Goal: Information Seeking & Learning: Learn about a topic

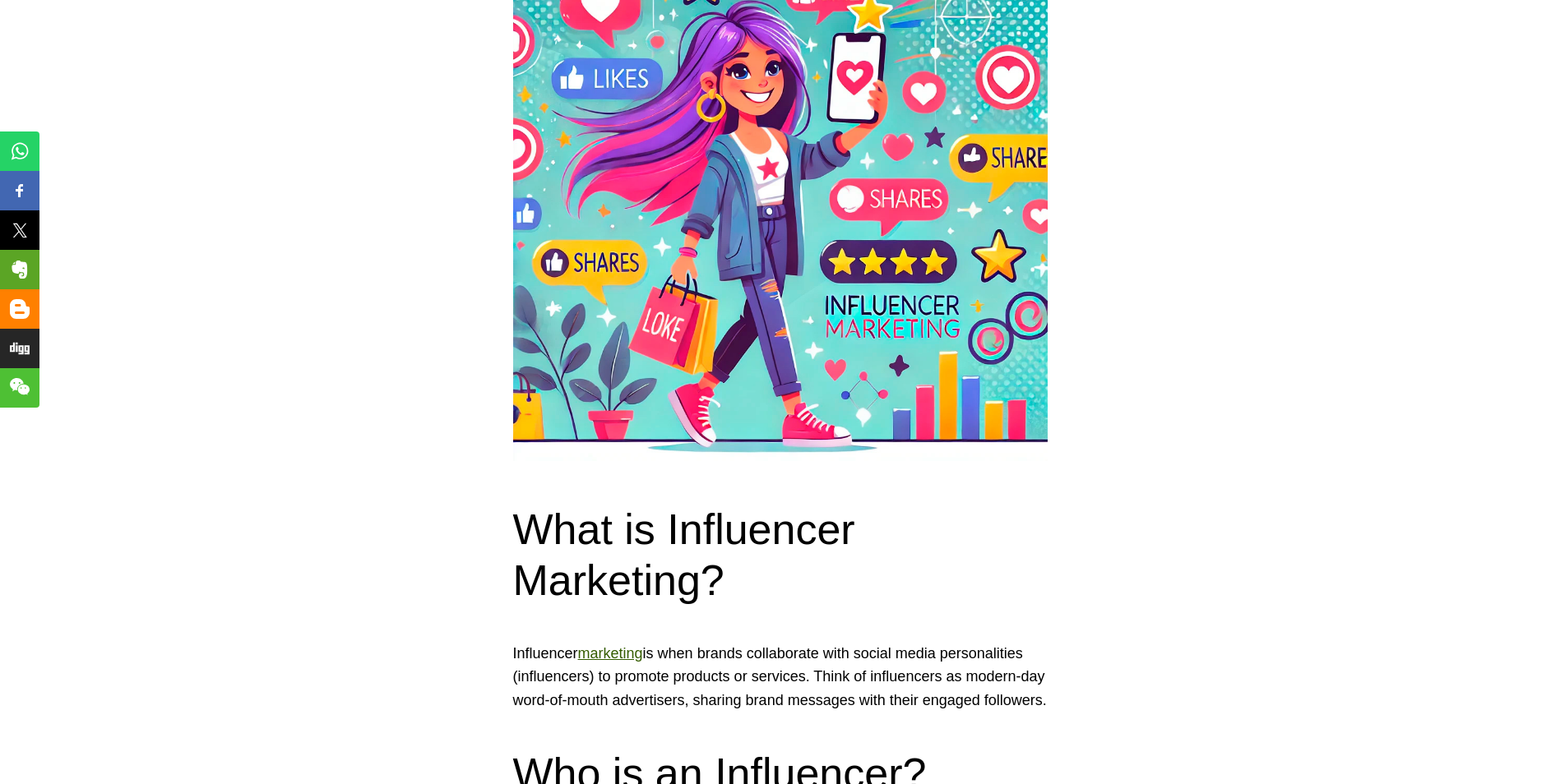
scroll to position [658, 0]
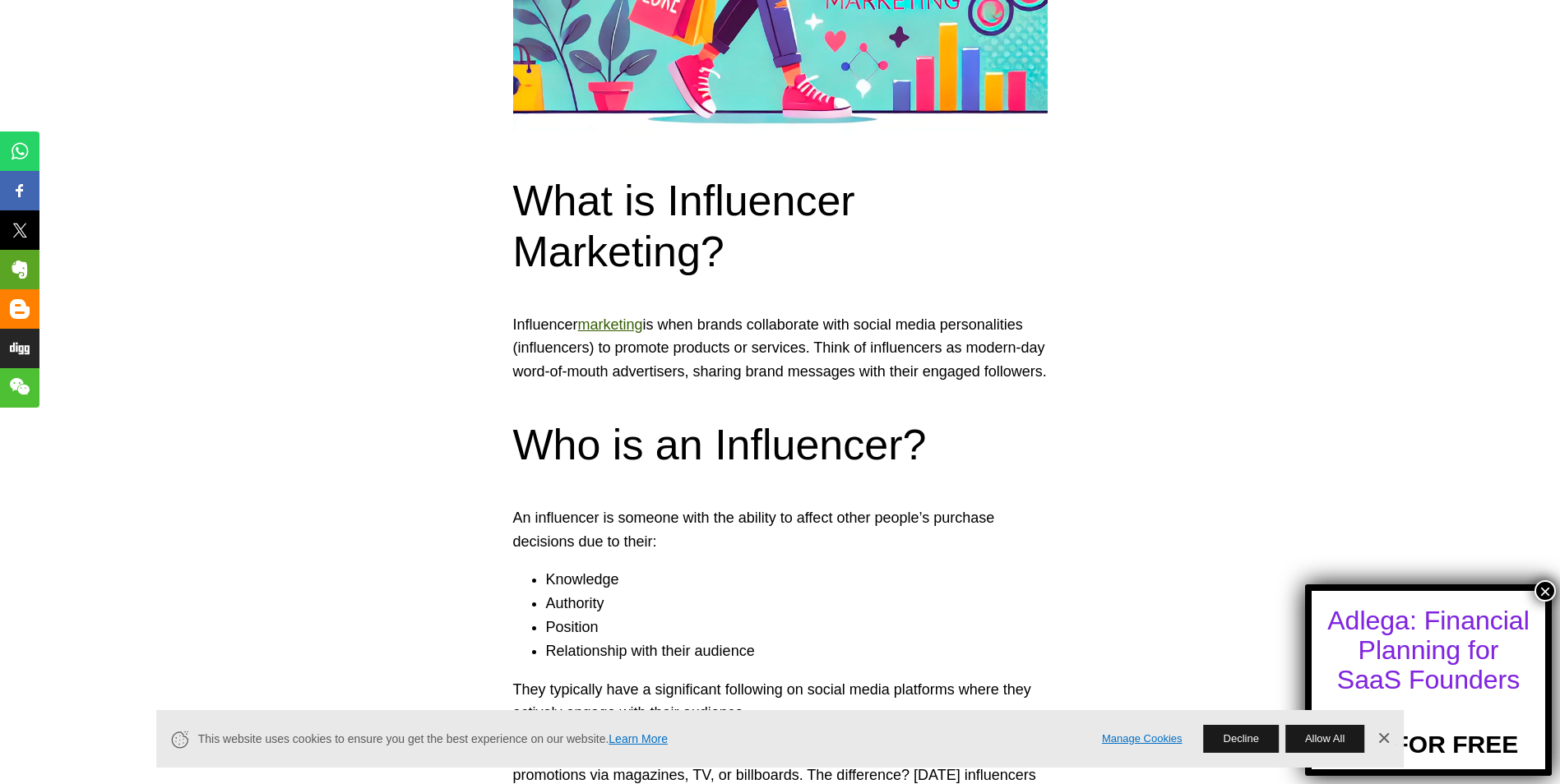
drag, startPoint x: 510, startPoint y: 324, endPoint x: 834, endPoint y: 390, distance: 330.7
copy p "Influencer marketing is when brands collaborate with social media personalities…"
click at [732, 453] on h2 "Who is an Influencer?" at bounding box center [780, 445] width 534 height 51
drag, startPoint x: 666, startPoint y: 405, endPoint x: 321, endPoint y: 300, distance: 360.6
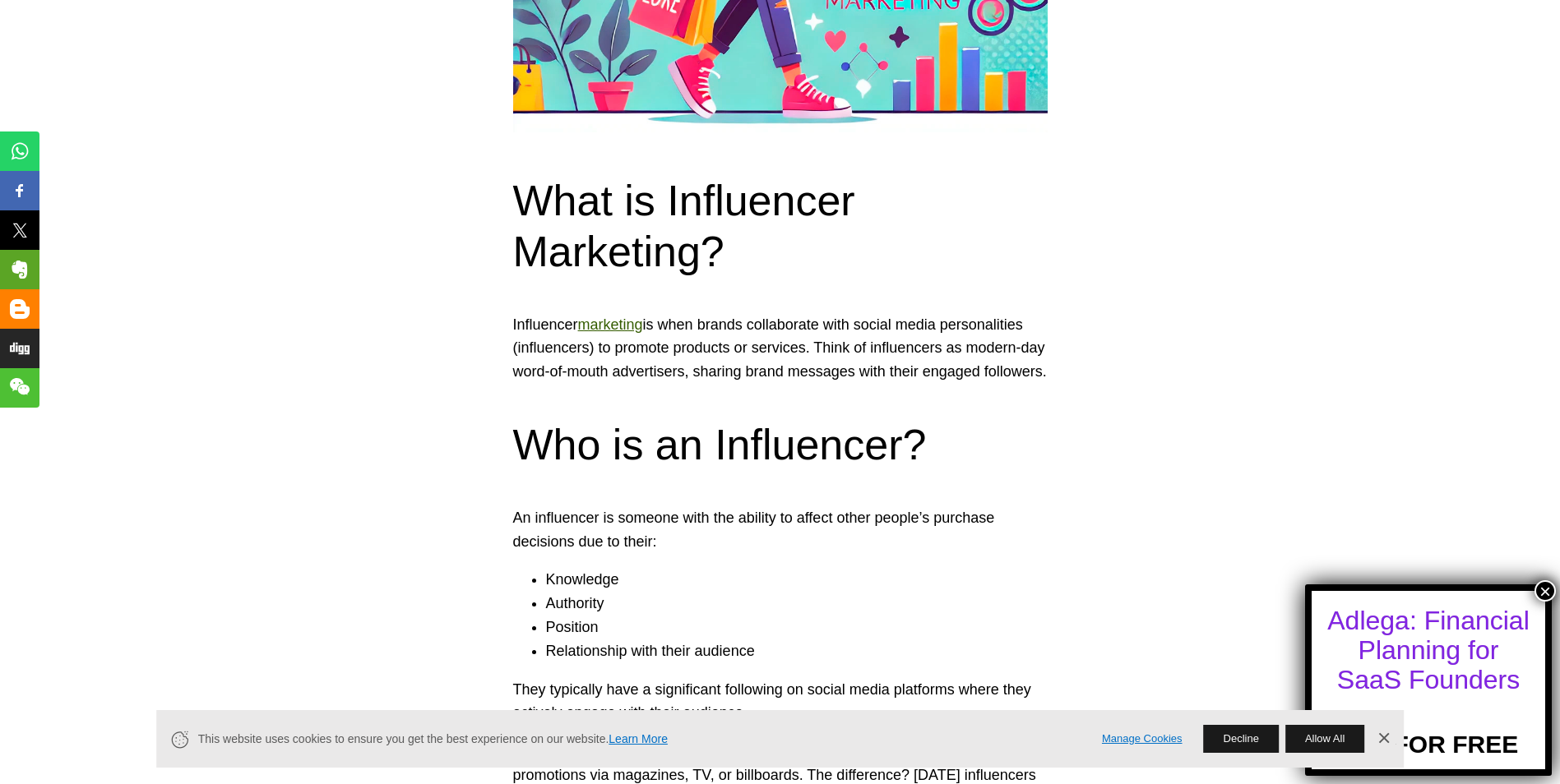
copy p "Influencer marketing is when brands collaborate with social media personalities…"
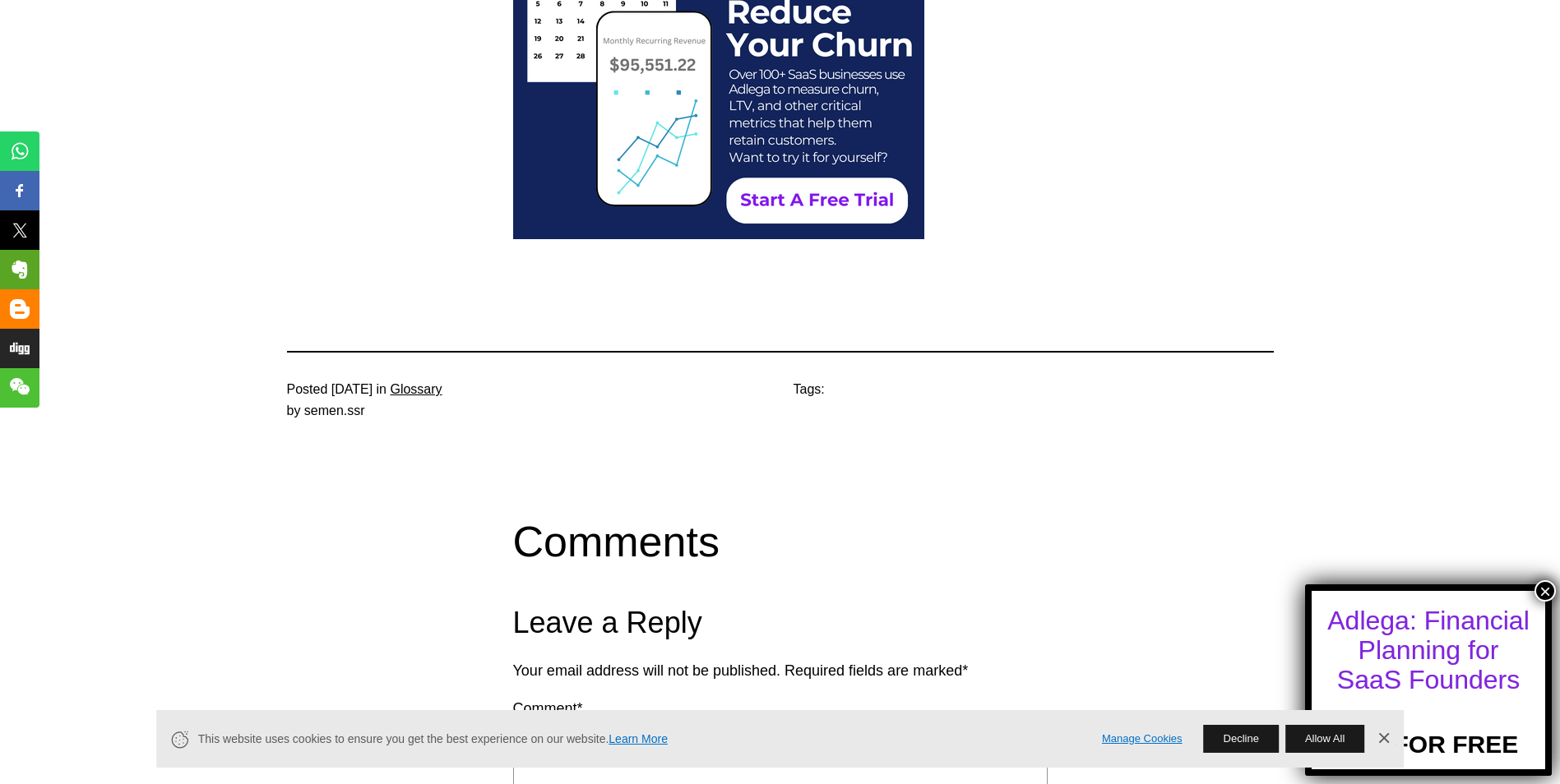
scroll to position [2301, 0]
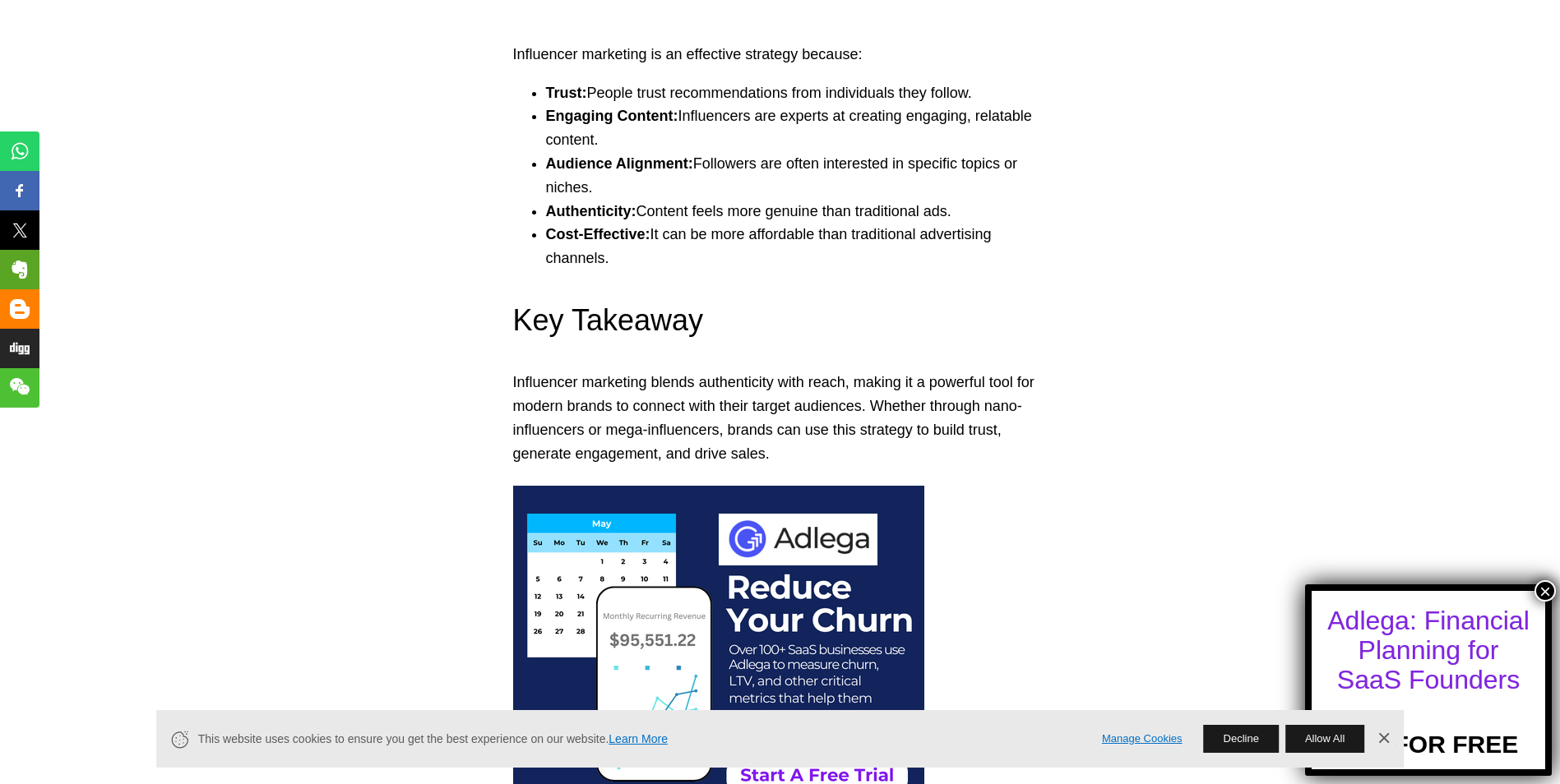
drag, startPoint x: 637, startPoint y: 232, endPoint x: 991, endPoint y: 240, distance: 354.1
click at [991, 224] on li "Authenticity: Content feels more genuine than traditional ads." at bounding box center [796, 211] width 502 height 23
copy li "Content feels more genuine than traditional ads."
click at [702, 224] on li "Authenticity: Content feels more genuine than traditional ads." at bounding box center [796, 211] width 502 height 23
